Goal: Task Accomplishment & Management: Use online tool/utility

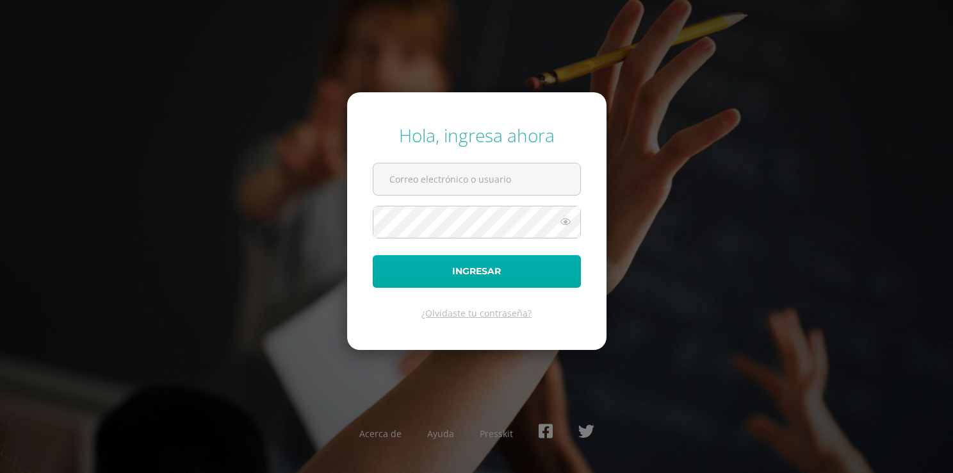
type input "2021846@laestrella.edu.gt"
click at [494, 258] on button "Ingresar" at bounding box center [477, 271] width 208 height 33
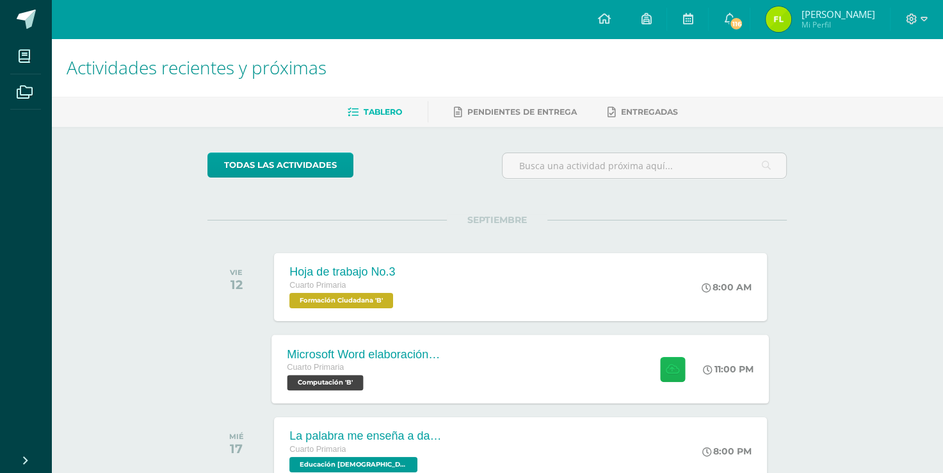
click at [667, 373] on icon at bounding box center [672, 368] width 13 height 11
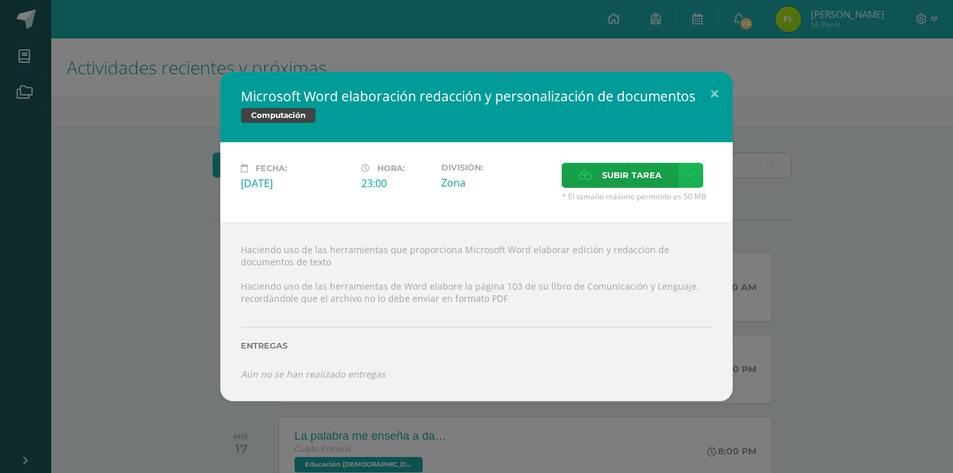
click at [687, 180] on icon at bounding box center [691, 175] width 10 height 11
click at [648, 175] on span "Subir tarea" at bounding box center [632, 175] width 60 height 24
click at [0, 0] on input "Subir tarea" at bounding box center [0, 0] width 0 height 0
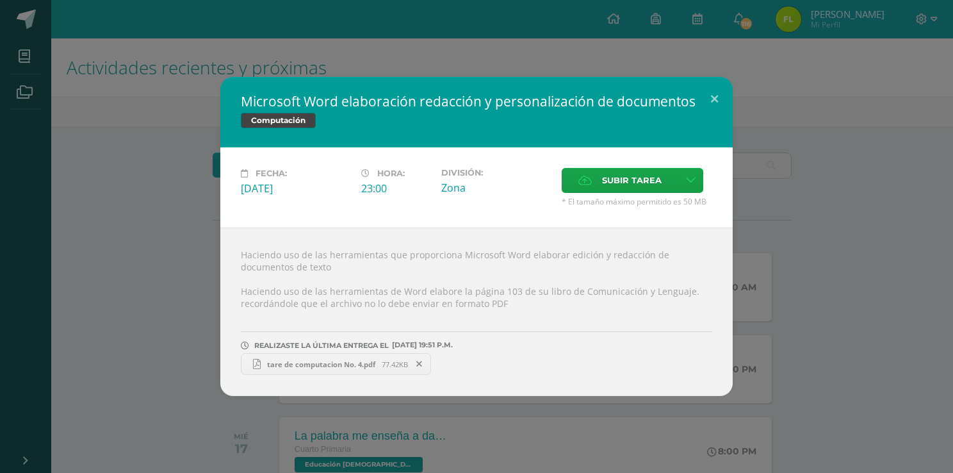
click at [316, 367] on span "tare de computacion No. 4.pdf" at bounding box center [321, 364] width 121 height 10
